Goal: Information Seeking & Learning: Learn about a topic

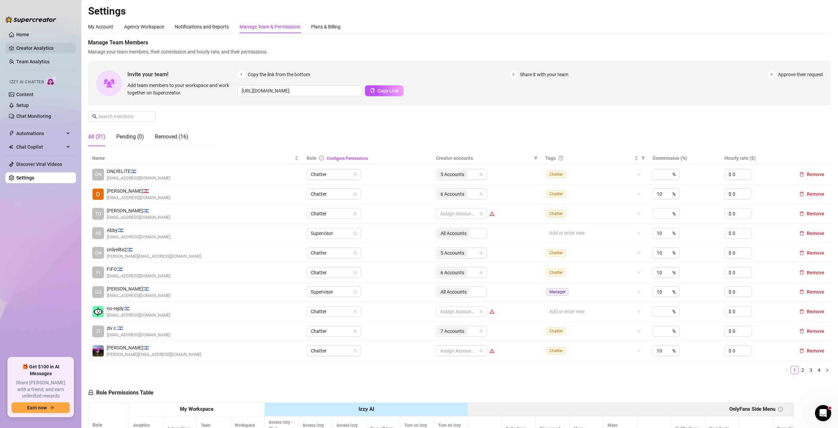
click at [22, 51] on link "Creator Analytics" at bounding box center [43, 48] width 54 height 11
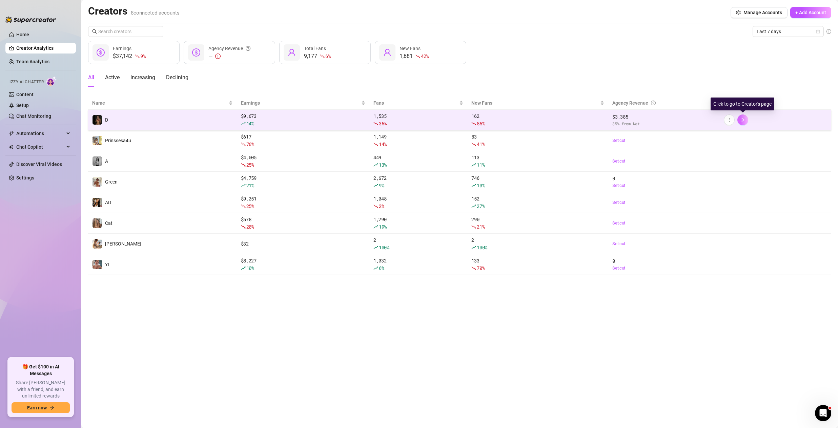
click at [746, 119] on button "button" at bounding box center [743, 120] width 11 height 11
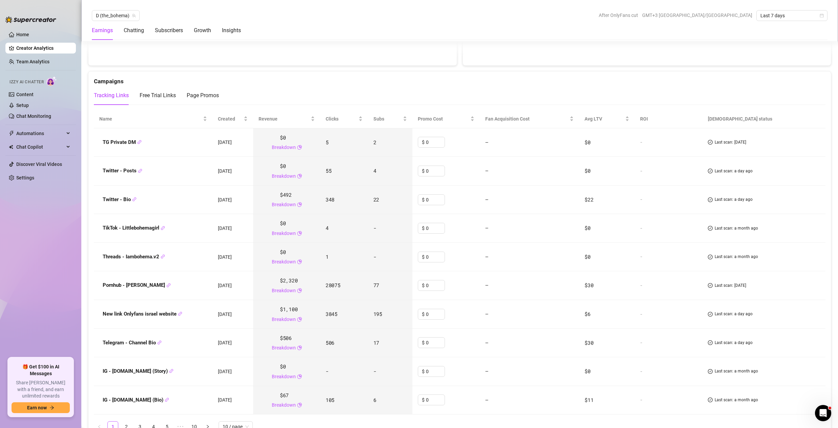
scroll to position [870, 0]
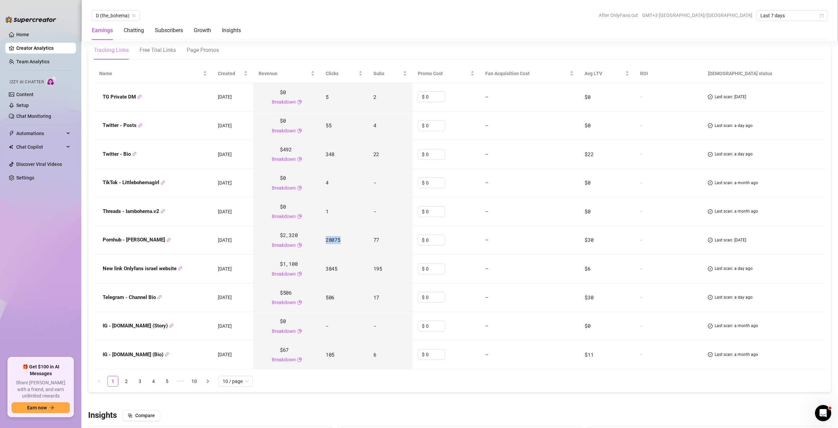
drag, startPoint x: 343, startPoint y: 241, endPoint x: 325, endPoint y: 243, distance: 18.1
click at [325, 243] on td "28075" at bounding box center [344, 240] width 48 height 29
click at [464, 405] on div at bounding box center [459, 401] width 743 height 7
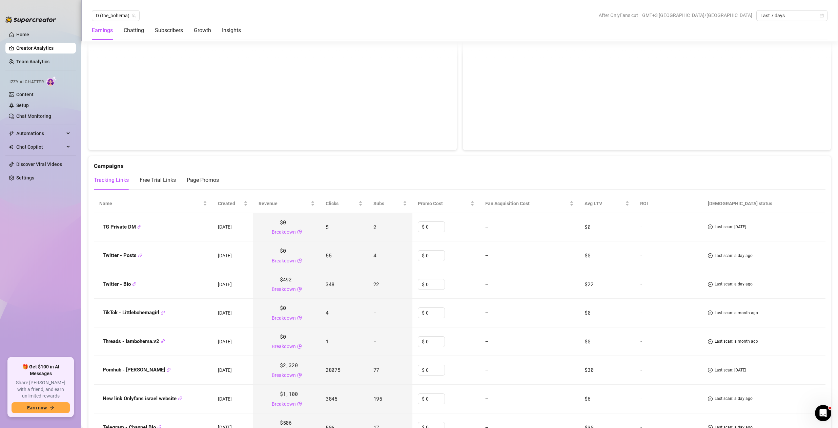
scroll to position [690, 0]
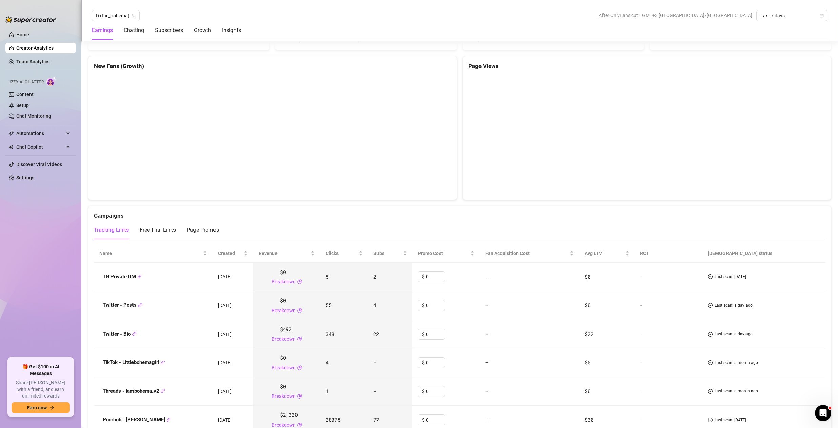
click at [52, 49] on link "Creator Analytics" at bounding box center [43, 48] width 54 height 11
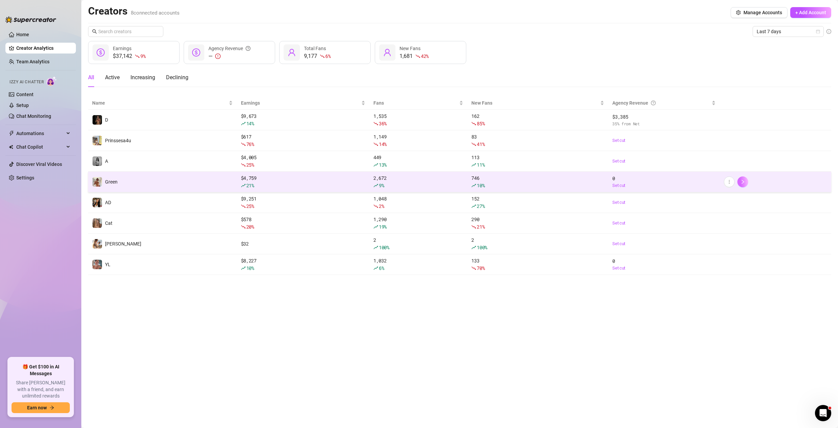
click at [743, 183] on icon "right" at bounding box center [743, 182] width 2 height 4
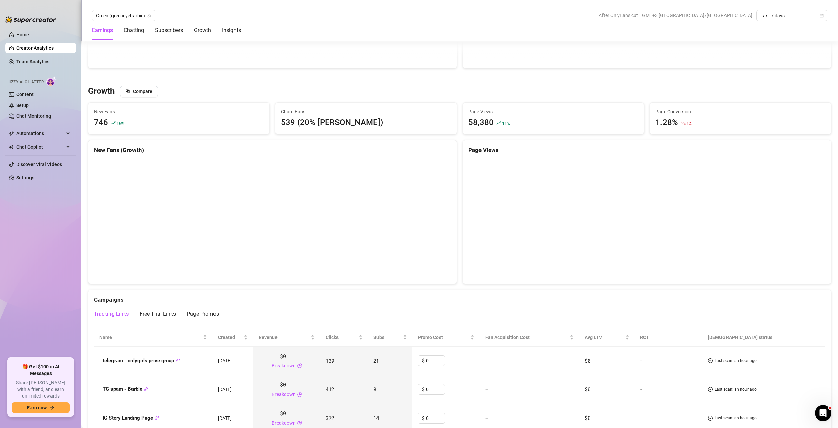
scroll to position [407, 0]
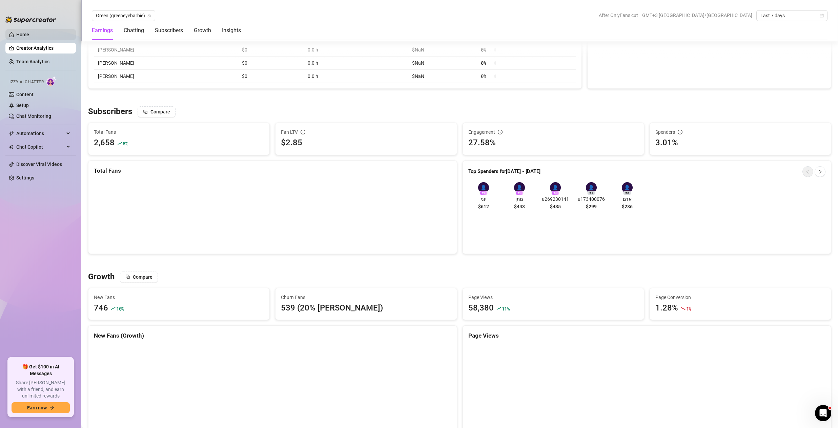
click at [16, 32] on link "Home" at bounding box center [22, 34] width 13 height 5
